Goal: Entertainment & Leisure: Consume media (video, audio)

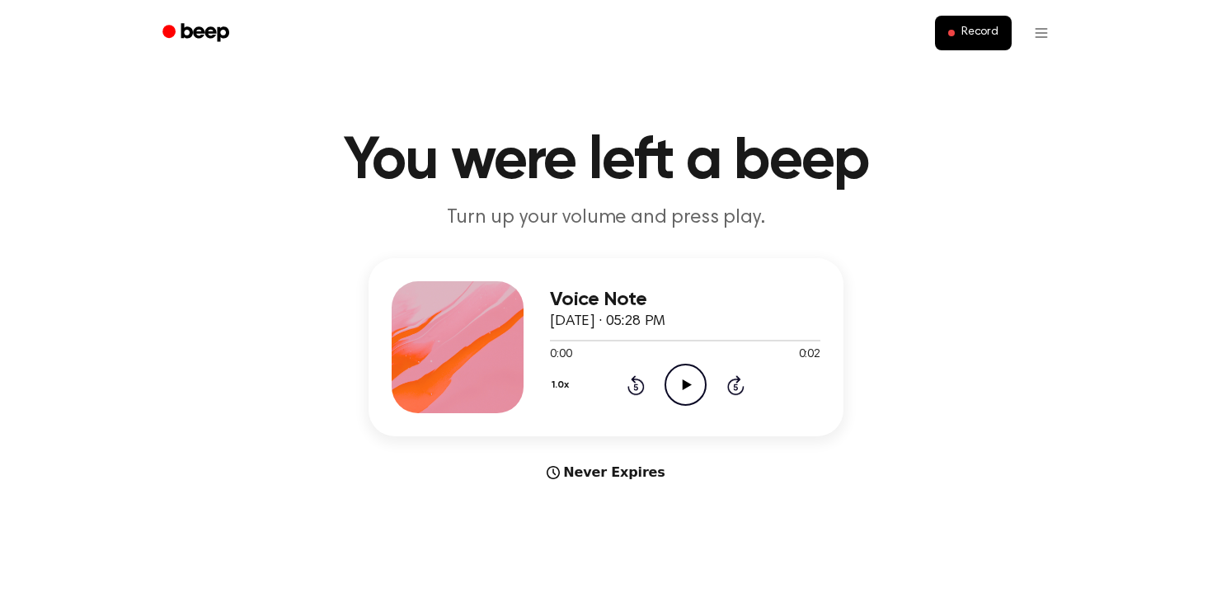
click at [696, 405] on icon "Play Audio" at bounding box center [685, 384] width 42 height 42
click at [560, 399] on button "1.0x" at bounding box center [562, 385] width 25 height 28
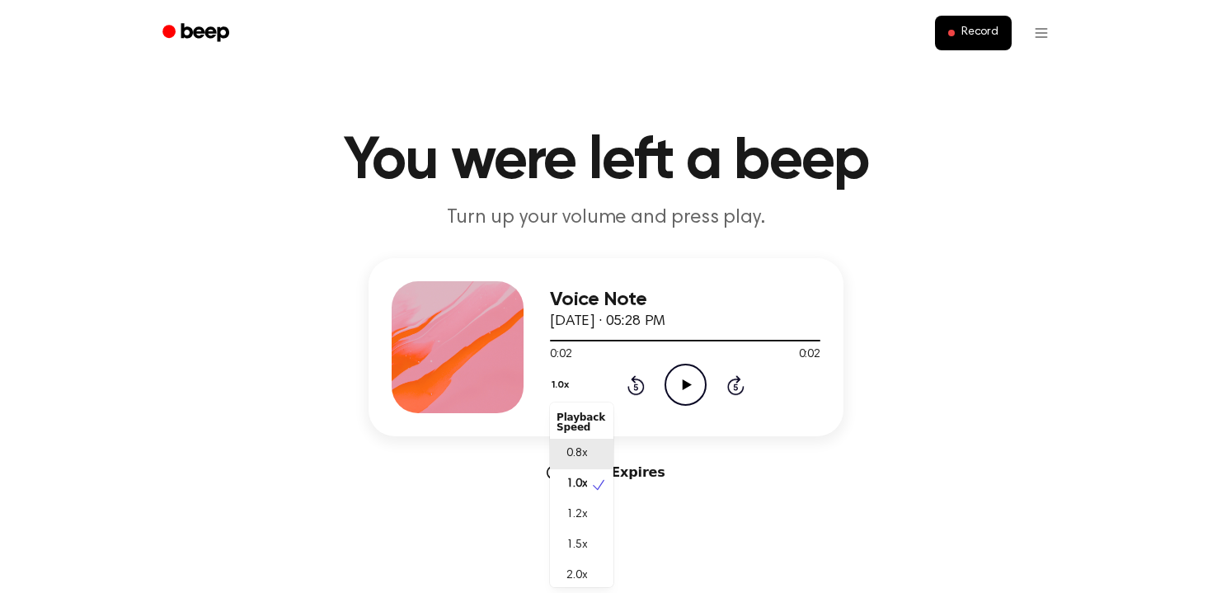
scroll to position [8, 0]
click at [570, 455] on span "0.8x" at bounding box center [576, 446] width 21 height 17
click at [682, 405] on icon "Play Audio" at bounding box center [685, 384] width 42 height 42
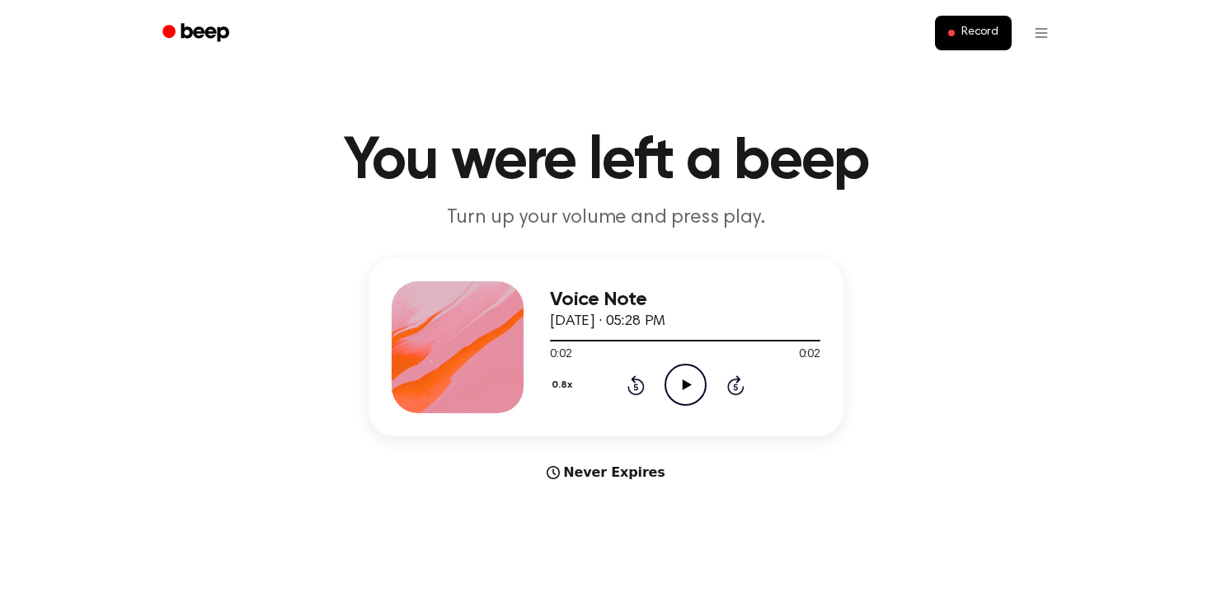
click at [682, 405] on icon "Play Audio" at bounding box center [685, 384] width 42 height 42
click at [682, 405] on icon "Pause Audio" at bounding box center [685, 384] width 42 height 42
click at [682, 405] on icon "Play Audio" at bounding box center [685, 384] width 42 height 42
click at [682, 405] on icon "Pause Audio" at bounding box center [685, 384] width 42 height 42
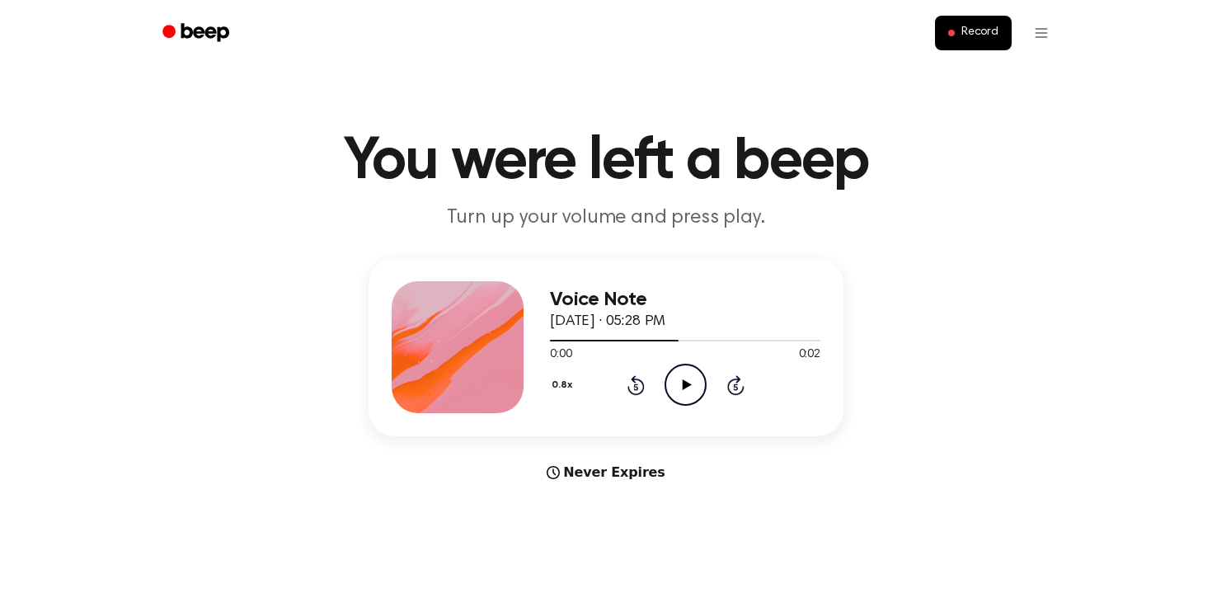
click at [682, 405] on icon "Play Audio" at bounding box center [685, 384] width 42 height 42
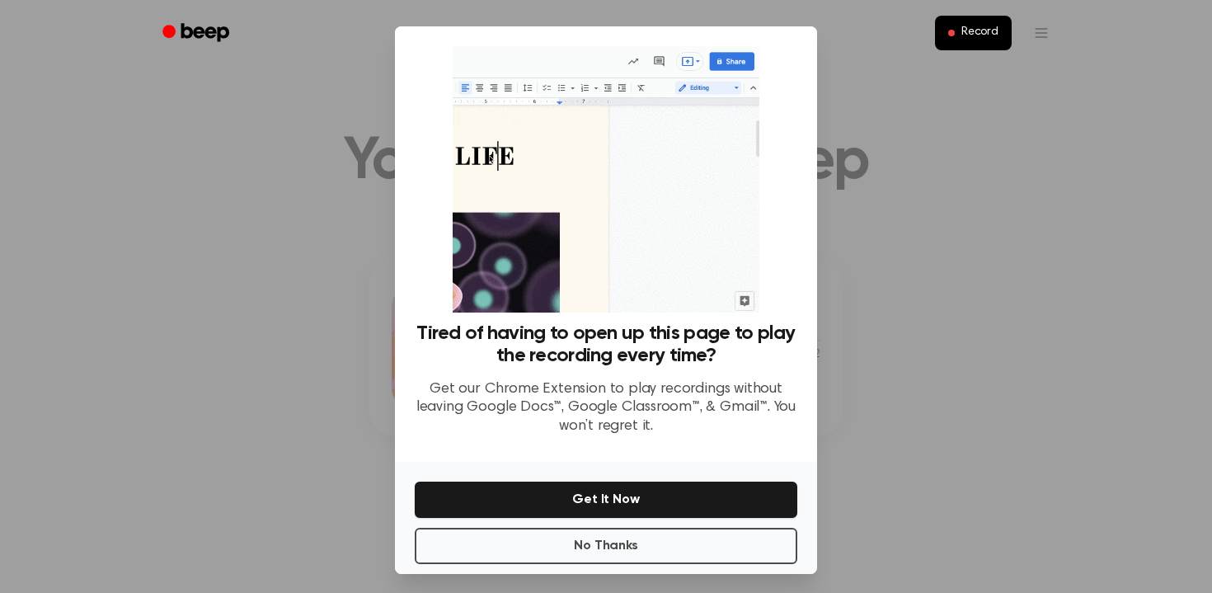
scroll to position [82, 0]
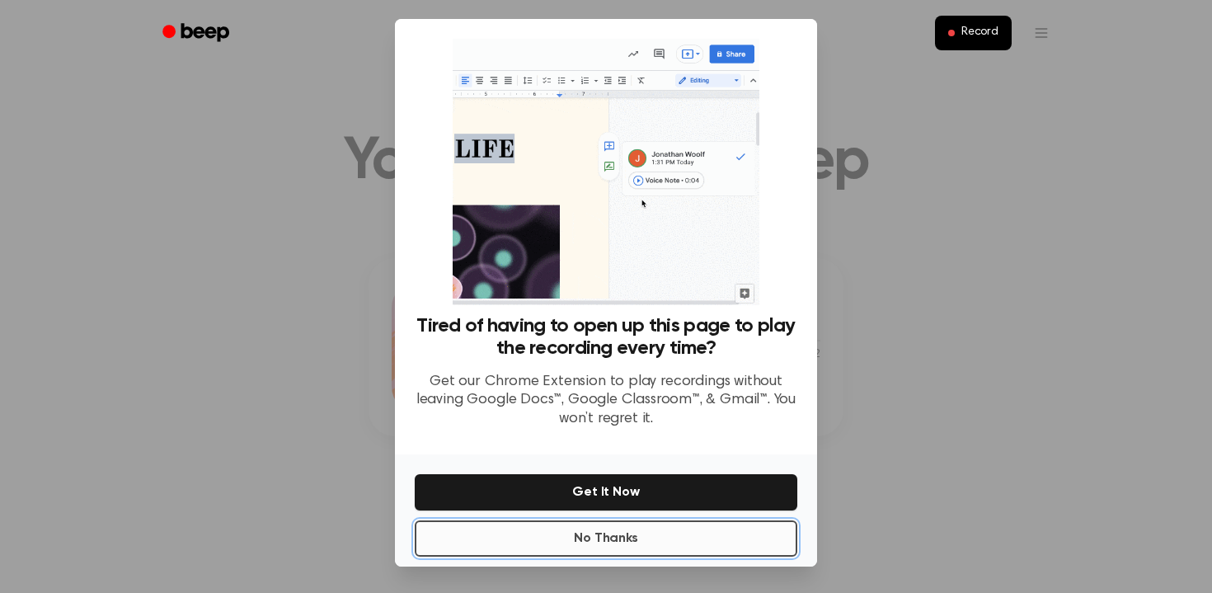
click at [776, 534] on button "No Thanks" at bounding box center [606, 538] width 382 height 36
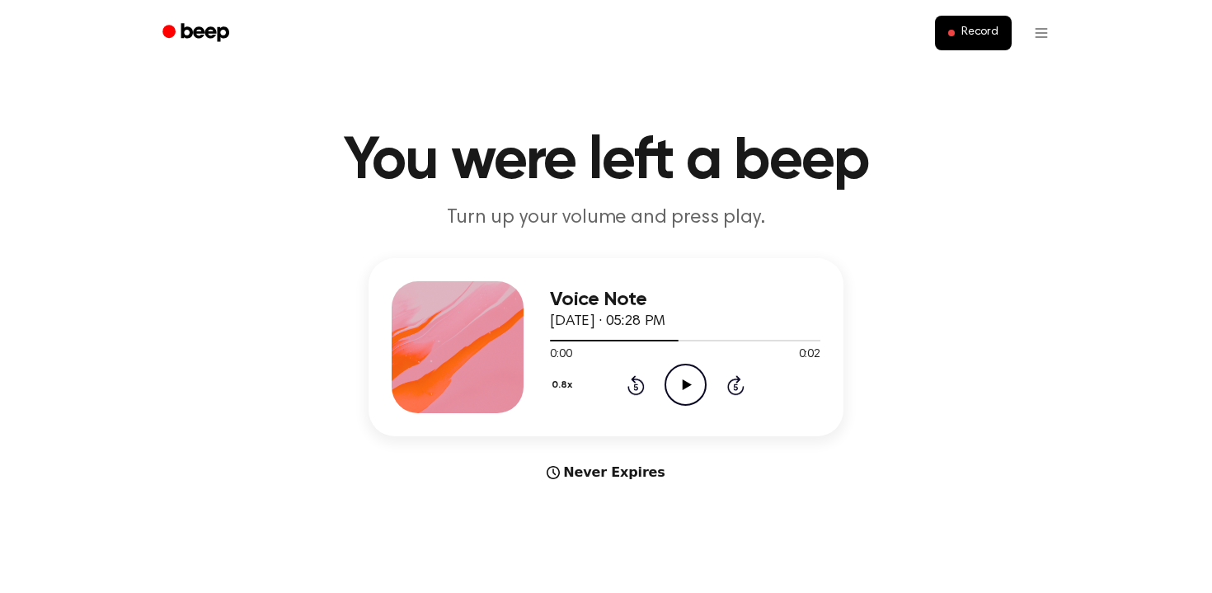
click at [695, 405] on icon "Play Audio" at bounding box center [685, 384] width 42 height 42
click at [693, 405] on icon "Play Audio" at bounding box center [685, 384] width 42 height 42
click at [693, 405] on icon "Pause Audio" at bounding box center [685, 384] width 42 height 42
click at [693, 405] on icon "Play Audio" at bounding box center [685, 384] width 42 height 42
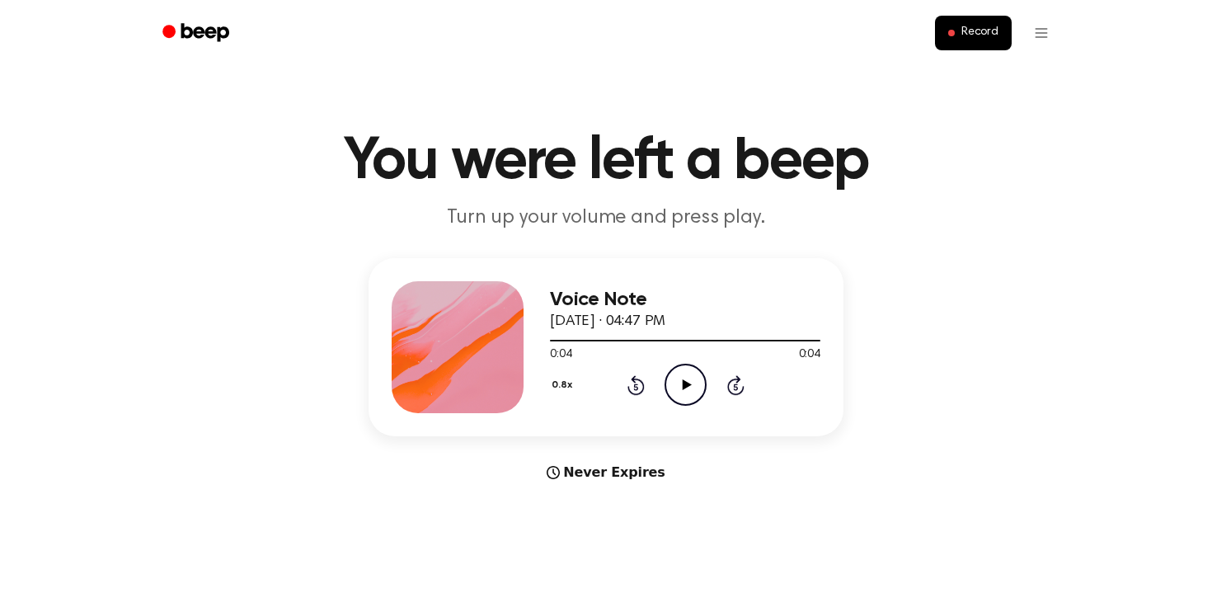
click at [693, 405] on icon "Play Audio" at bounding box center [685, 384] width 42 height 42
click at [691, 390] on icon at bounding box center [686, 384] width 9 height 11
click at [680, 405] on icon "Play Audio" at bounding box center [685, 384] width 42 height 42
click at [687, 405] on icon "Pause Audio" at bounding box center [685, 384] width 42 height 42
